Goal: Find specific page/section: Find specific page/section

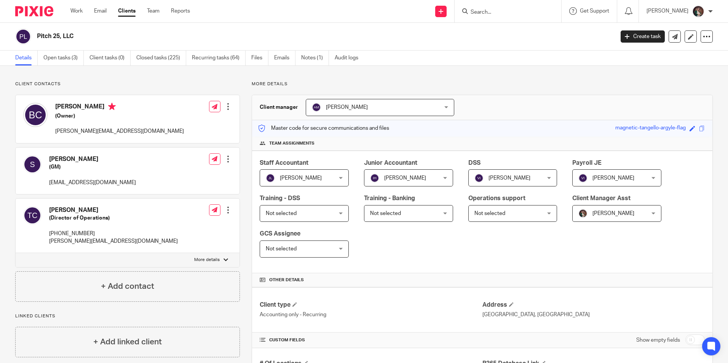
scroll to position [76, 0]
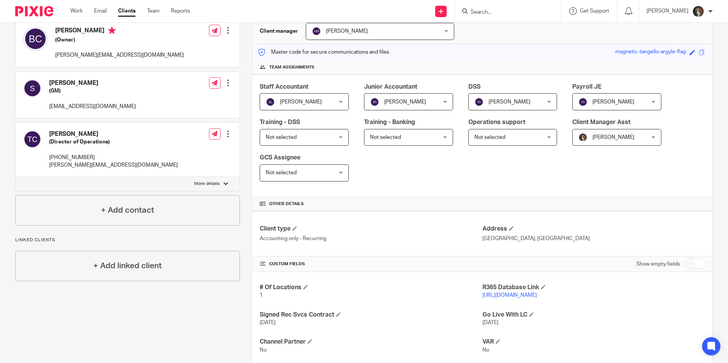
click at [499, 12] on input "Search" at bounding box center [504, 12] width 69 height 7
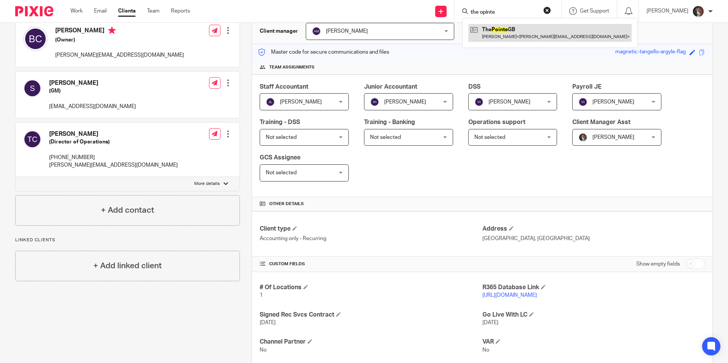
type input "the opinte"
click at [518, 30] on link at bounding box center [550, 33] width 163 height 18
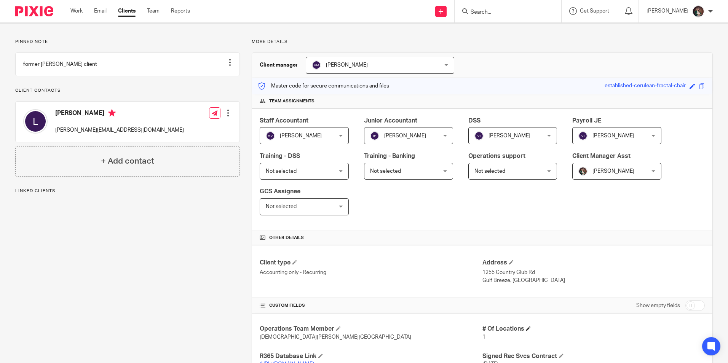
scroll to position [114, 0]
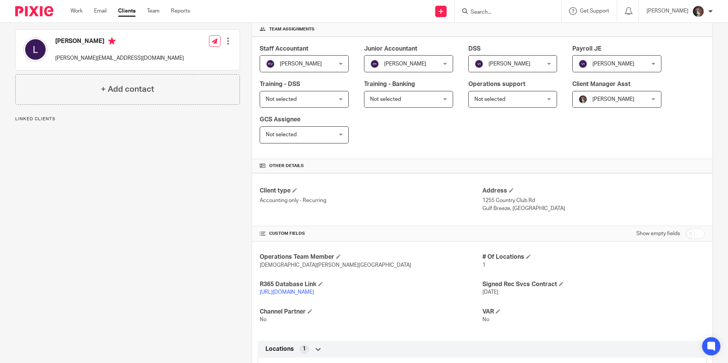
click at [301, 291] on link "[URL][DOMAIN_NAME]" at bounding box center [287, 292] width 54 height 5
click at [280, 294] on link "[URL][DOMAIN_NAME]" at bounding box center [287, 292] width 54 height 5
